Goal: Task Accomplishment & Management: Manage account settings

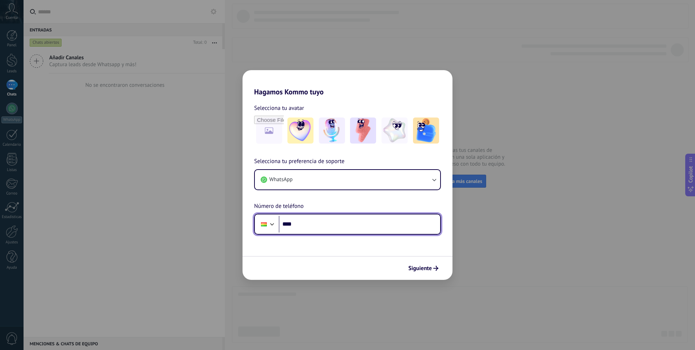
click at [343, 219] on input "****" at bounding box center [359, 224] width 161 height 17
click at [423, 273] on button "Siguiente" at bounding box center [423, 268] width 37 height 12
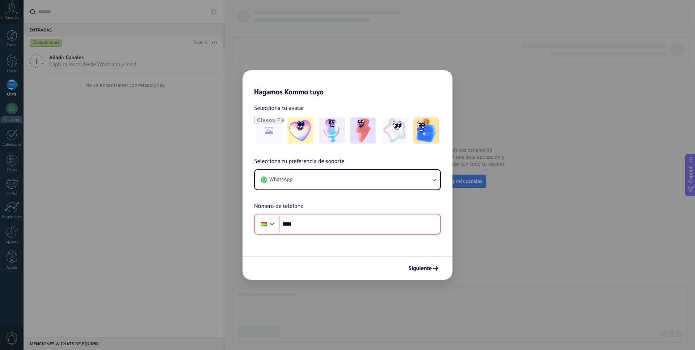
click at [499, 235] on div "Hagamos Kommo tuyo Selecciona tu avatar Selecciona tu preferencia de soporte Wh…" at bounding box center [347, 175] width 695 height 350
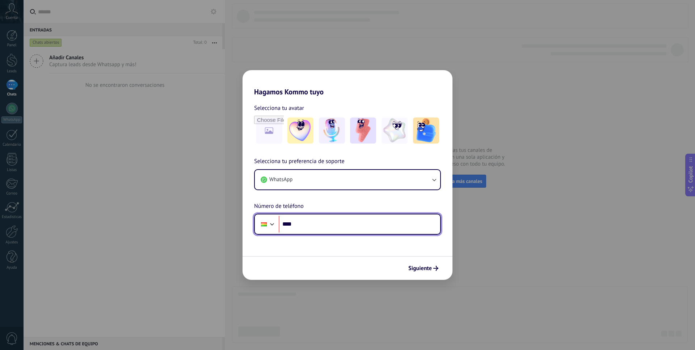
click at [321, 222] on input "****" at bounding box center [359, 224] width 161 height 17
click at [339, 225] on input "****" at bounding box center [359, 224] width 161 height 17
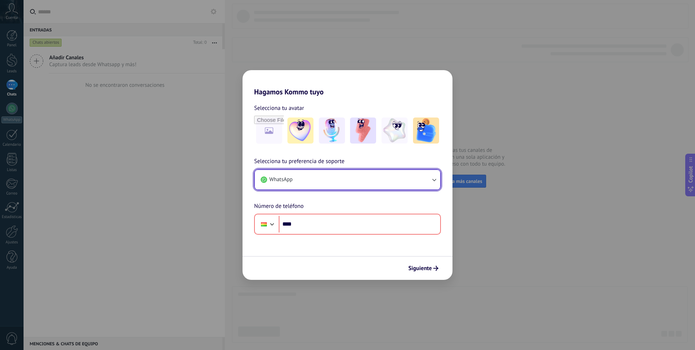
click at [365, 183] on button "WhatsApp" at bounding box center [347, 180] width 185 height 20
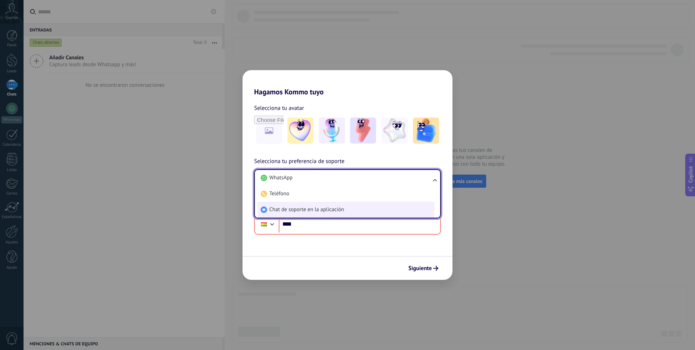
click at [307, 210] on span "Chat de soporte en la aplicación" at bounding box center [306, 209] width 75 height 7
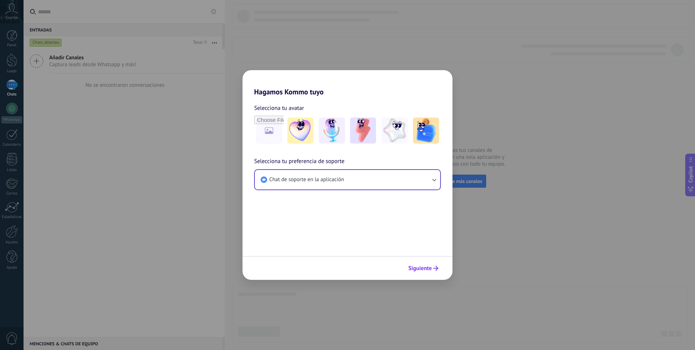
click at [422, 270] on span "Siguiente" at bounding box center [420, 268] width 24 height 5
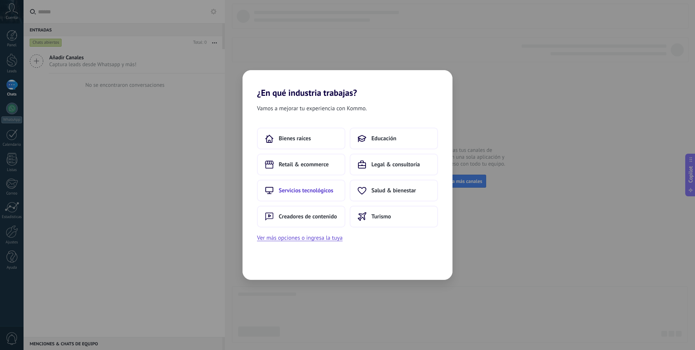
click at [288, 194] on button "Servicios tecnológicos" at bounding box center [301, 191] width 88 height 22
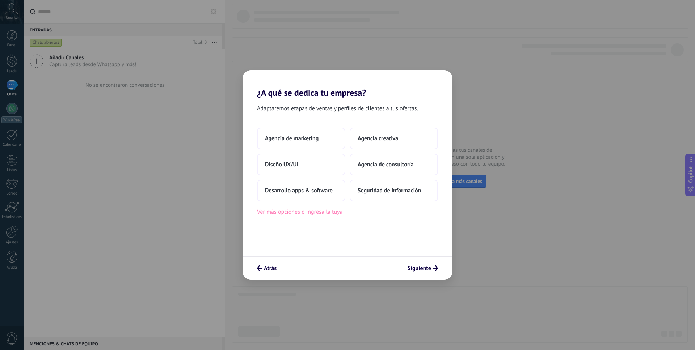
click at [289, 215] on button "Ver más opciones o ingresa la tuya" at bounding box center [299, 211] width 85 height 9
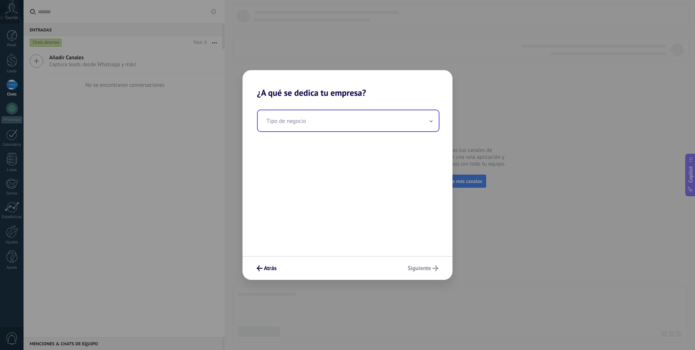
click at [322, 124] on input "text" at bounding box center [348, 120] width 181 height 21
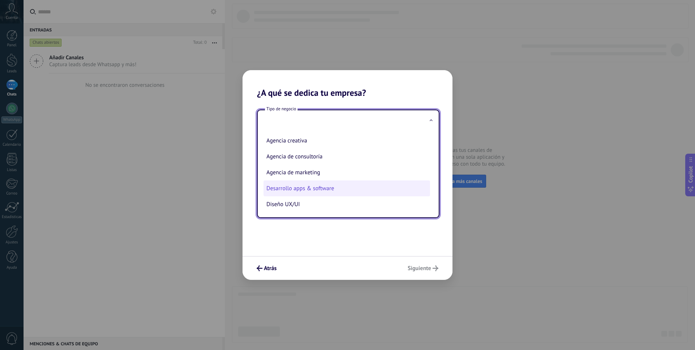
click at [325, 189] on li "Desarrollo apps & software" at bounding box center [346, 189] width 166 height 16
type input "**********"
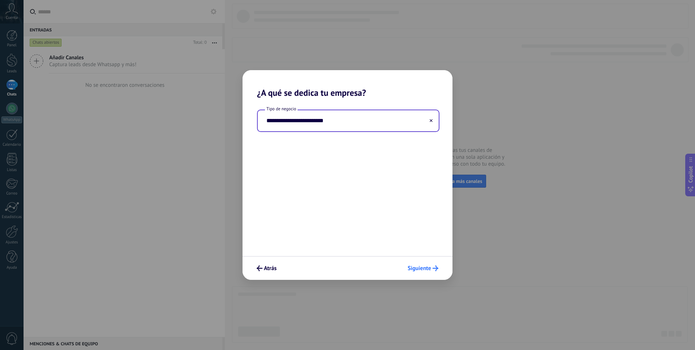
click at [421, 269] on span "Siguiente" at bounding box center [420, 268] width 24 height 5
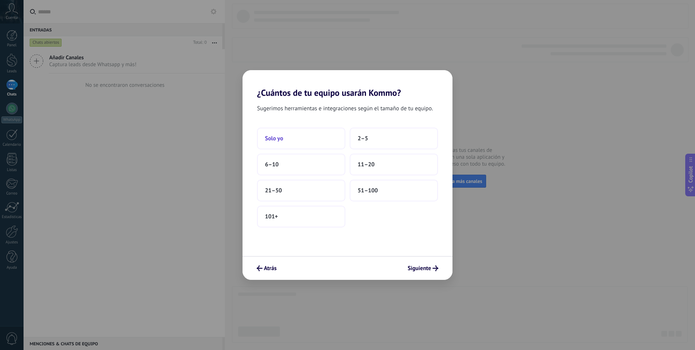
click at [333, 139] on button "Solo yo" at bounding box center [301, 139] width 88 height 22
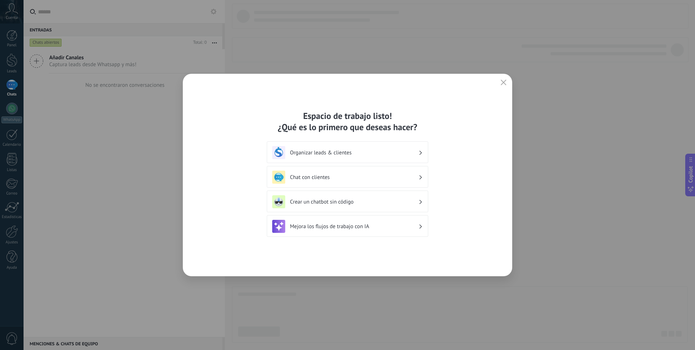
click at [379, 178] on h3 "Chat con clientes" at bounding box center [354, 177] width 128 height 7
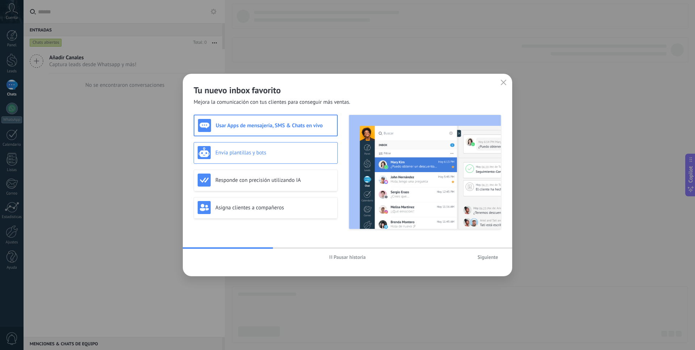
click at [289, 155] on h3 "Envía plantillas y bots" at bounding box center [274, 152] width 118 height 7
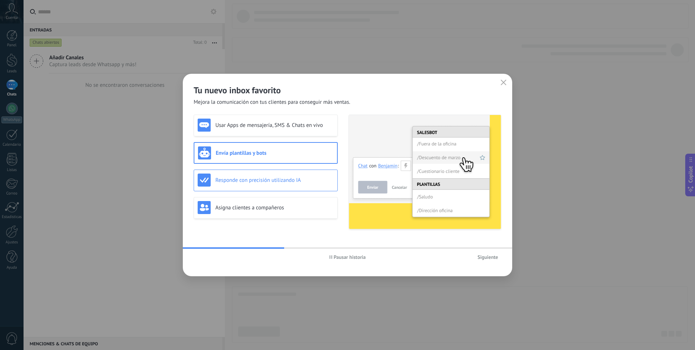
click at [289, 173] on div "Responde con precisión utilizando IA" at bounding box center [266, 181] width 144 height 22
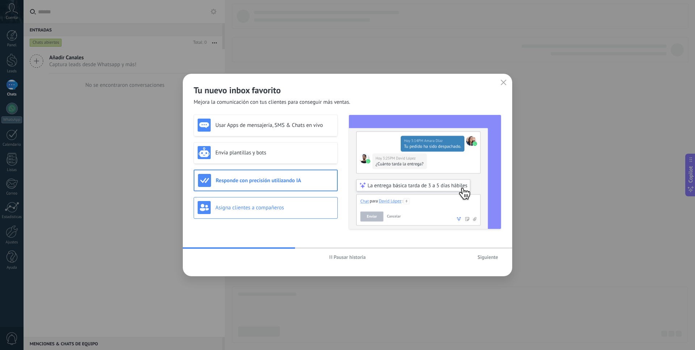
click at [316, 209] on h3 "Asigna clientes a compañeros" at bounding box center [274, 207] width 118 height 7
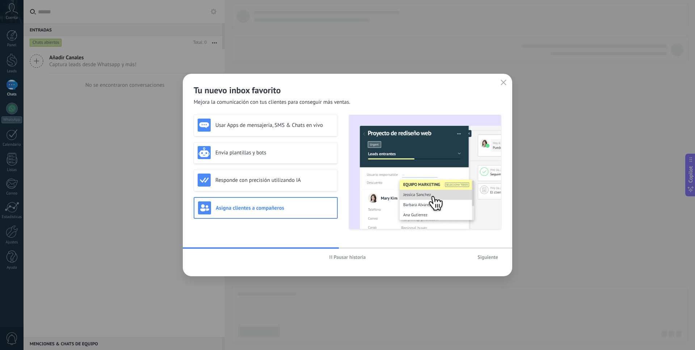
click at [494, 258] on span "Siguiente" at bounding box center [487, 257] width 21 height 5
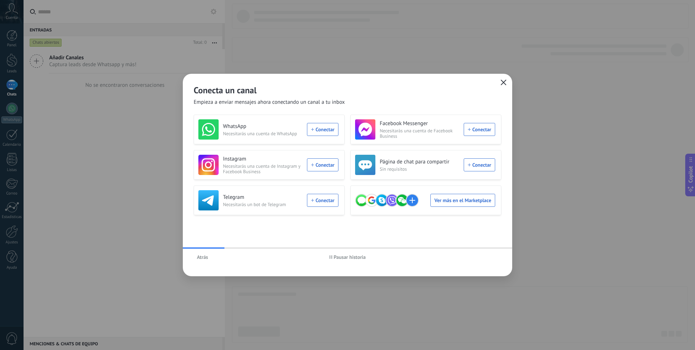
click at [505, 83] on icon "button" at bounding box center [504, 83] width 6 height 6
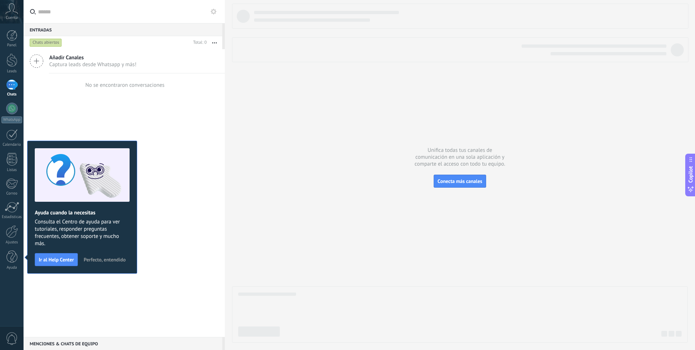
click at [24, 12] on label at bounding box center [124, 12] width 201 height 24
click at [38, 12] on input "text" at bounding box center [128, 11] width 181 height 23
click at [16, 12] on icon at bounding box center [11, 8] width 13 height 11
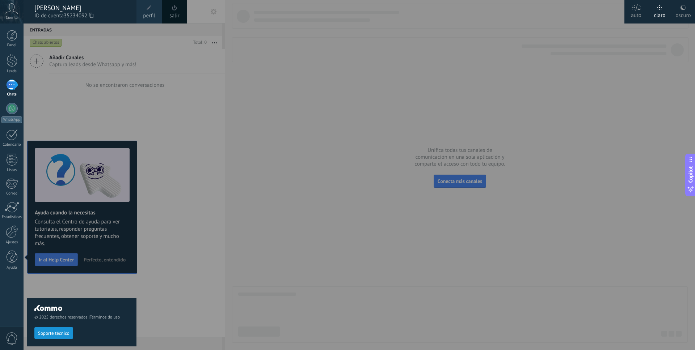
click at [174, 14] on link "salir" at bounding box center [174, 16] width 10 height 8
